Goal: Information Seeking & Learning: Learn about a topic

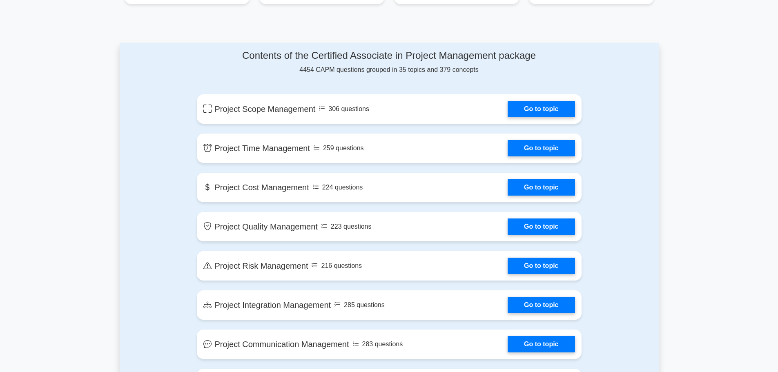
scroll to position [367, 0]
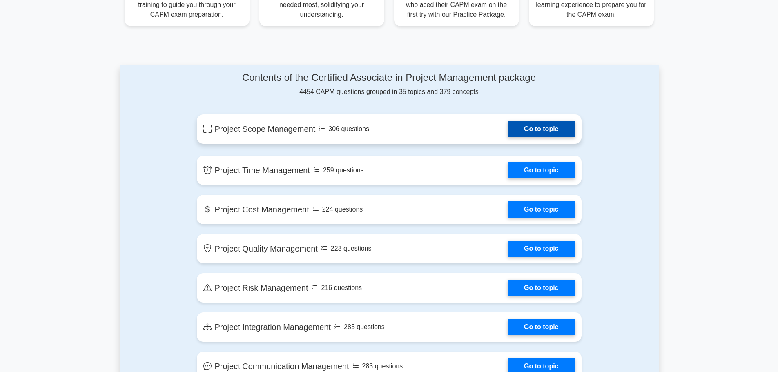
click at [521, 130] on link "Go to topic" at bounding box center [540, 129] width 67 height 16
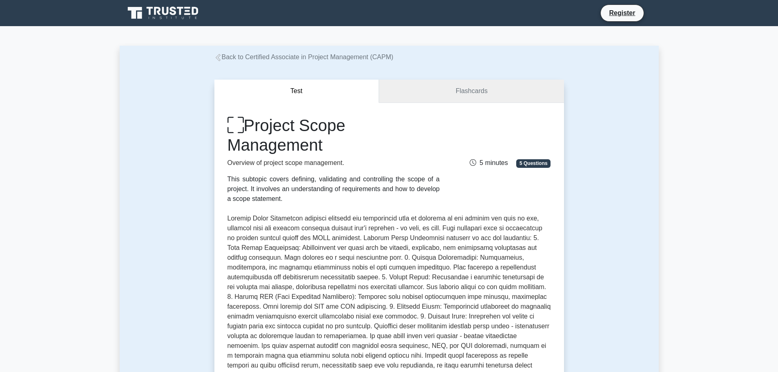
click at [474, 89] on link "Flashcards" at bounding box center [471, 91] width 185 height 23
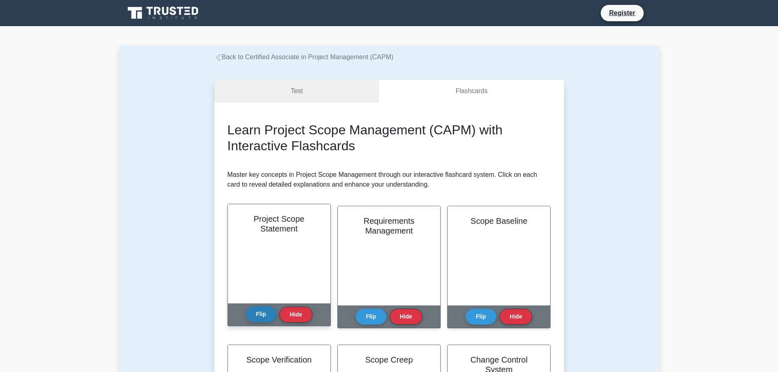
click at [267, 313] on button "Flip" at bounding box center [261, 314] width 31 height 16
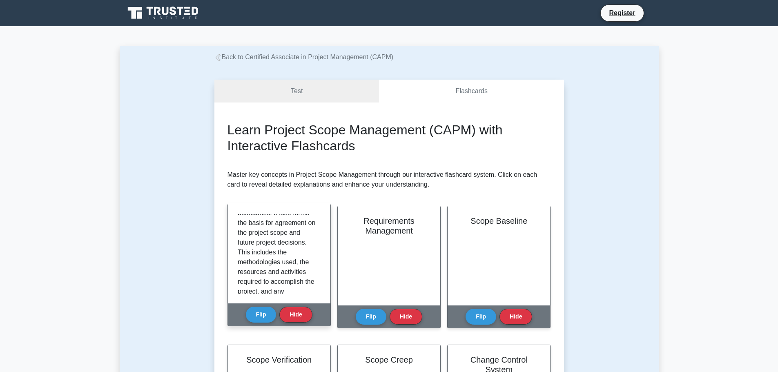
scroll to position [111, 0]
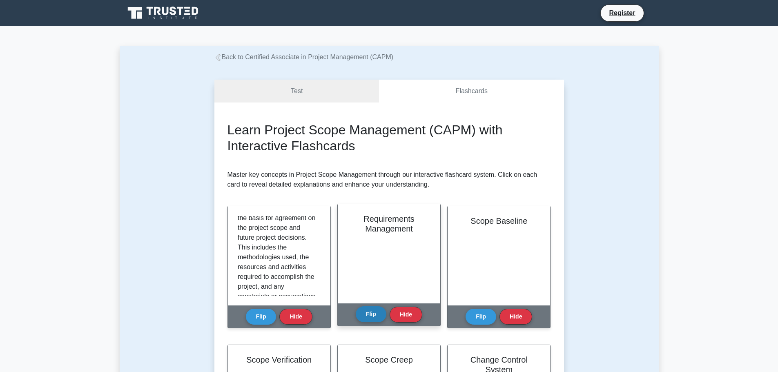
click at [368, 313] on button "Flip" at bounding box center [371, 314] width 31 height 16
